Goal: Task Accomplishment & Management: Manage account settings

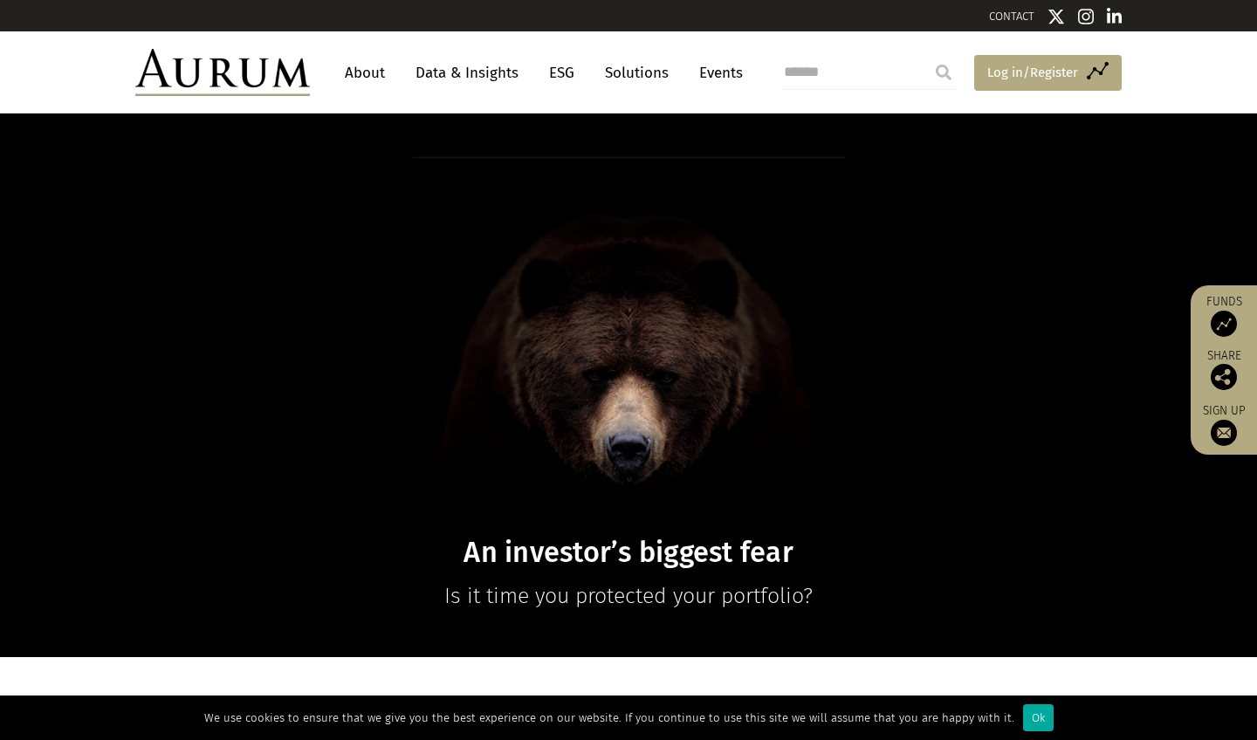
click at [988, 67] on span "Log in/Register" at bounding box center [1032, 72] width 91 height 21
